Goal: Task Accomplishment & Management: Use online tool/utility

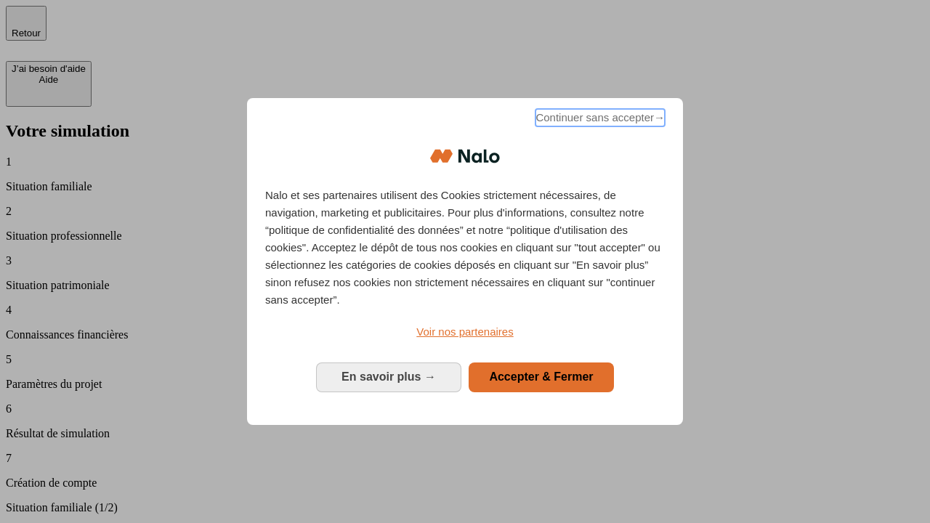
click at [598, 120] on span "Continuer sans accepter →" at bounding box center [599, 117] width 129 height 17
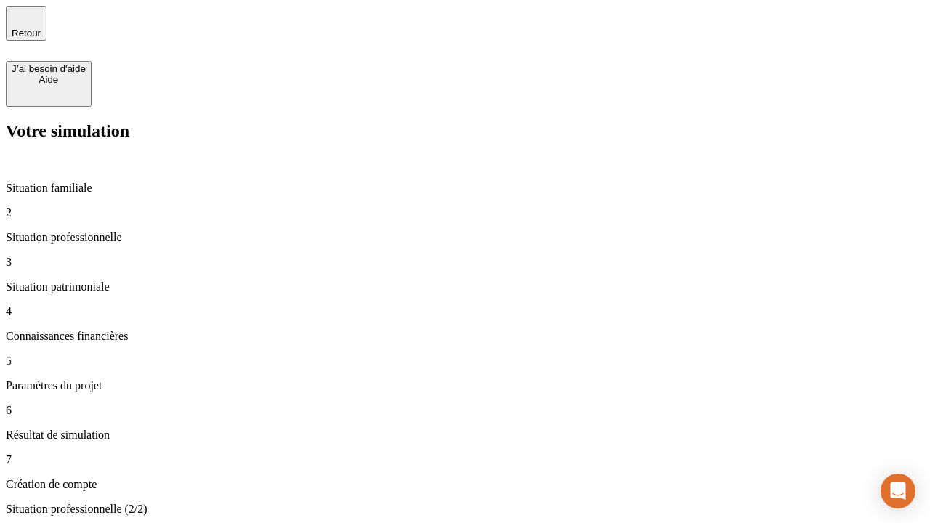
type input "70 000"
type input "1 000"
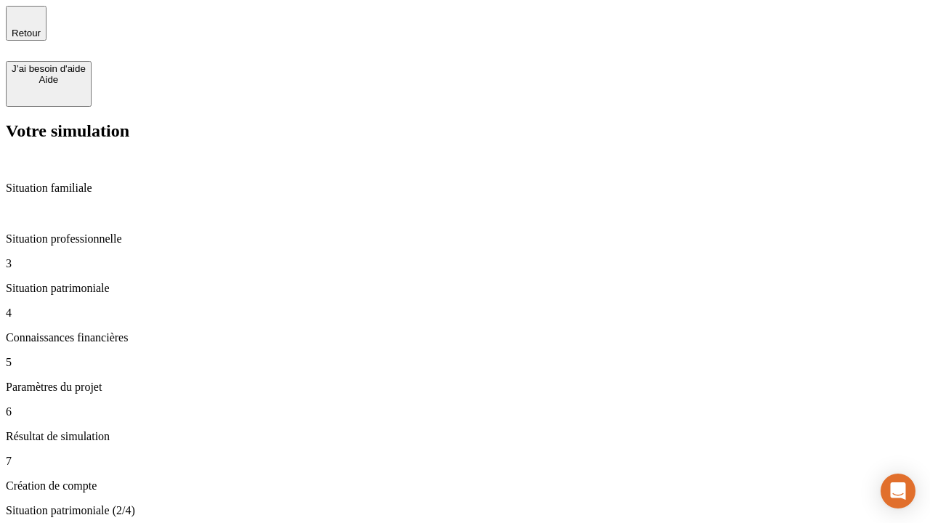
type input "800"
type input "6"
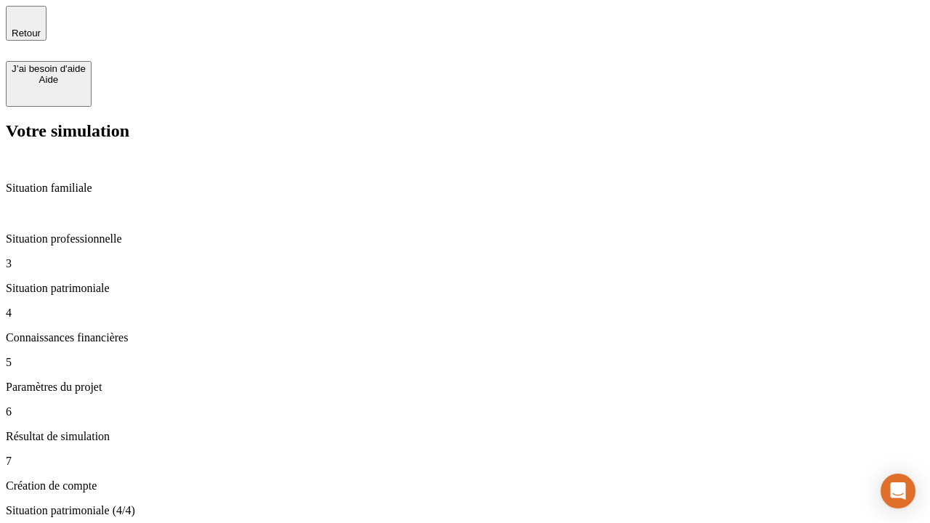
type input "400"
type input "3"
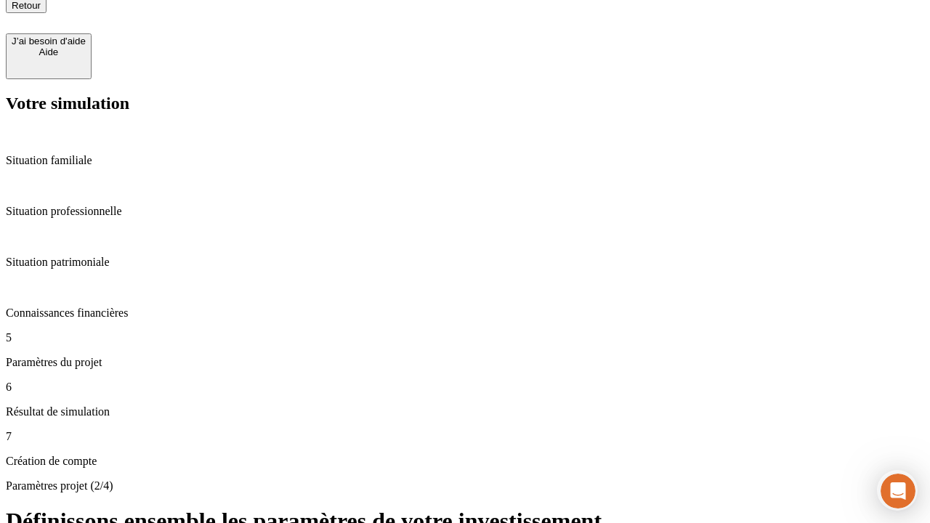
type input "35"
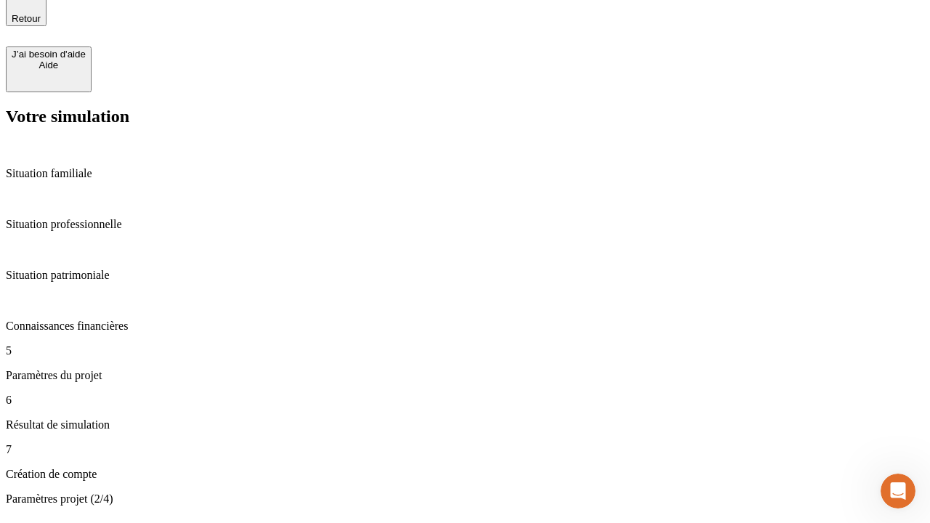
type input "500"
type input "640"
